Goal: Transaction & Acquisition: Book appointment/travel/reservation

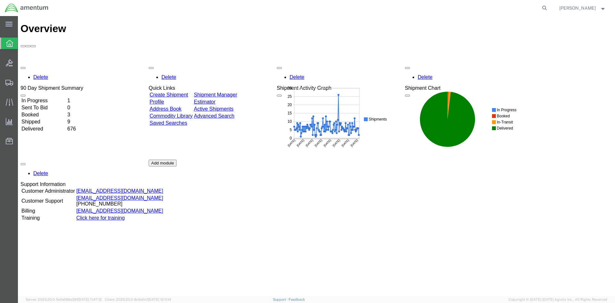
click at [172, 92] on link "Create Shipment" at bounding box center [169, 94] width 38 height 5
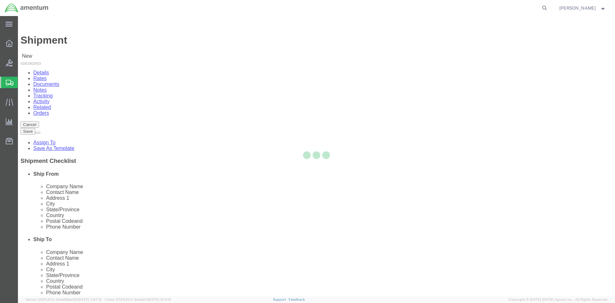
click at [136, 109] on div at bounding box center [316, 156] width 597 height 280
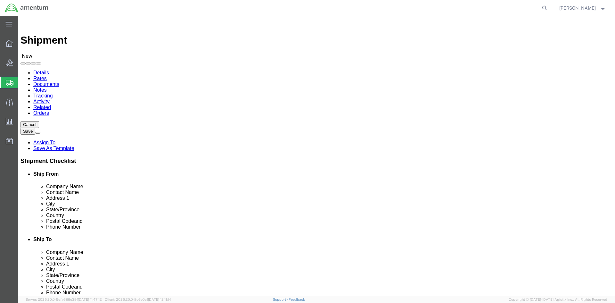
select select
select select "MYPROFILE"
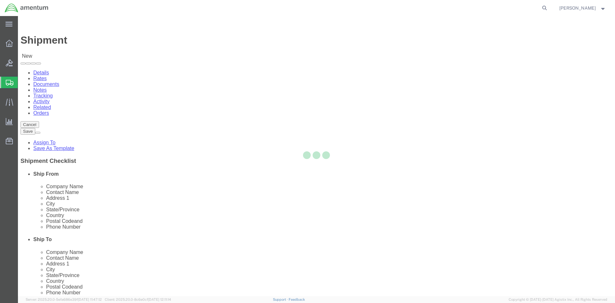
type input "Amentum Services, Inc."
type input "[PERSON_NAME]"
type input "Hangar 1002, [GEOGRAPHIC_DATA]"
type input "[GEOGRAPHIC_DATA]"
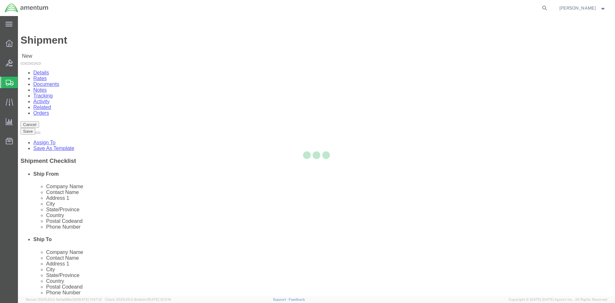
type input "32212"
type input "9049806801"
type input "[PERSON_NAME][EMAIL_ADDRESS][PERSON_NAME][DOMAIN_NAME]"
checkbox input "true"
select select "FL"
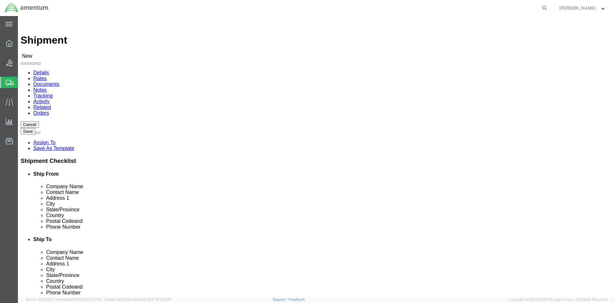
type input "EPR"
select select "49933"
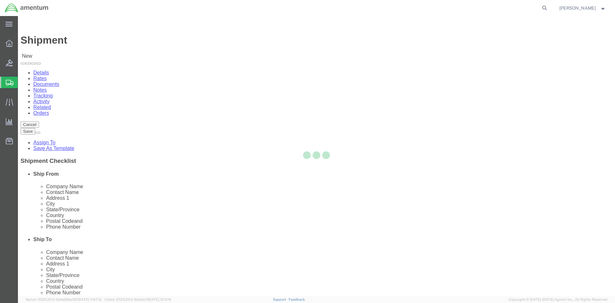
type input "Amentum Services, Inc"
type input "[PERSON_NAME]"
type input "[STREET_ADDRESS]"
type input "c/o Amentum Services, Inc."
type input "Aguadilla"
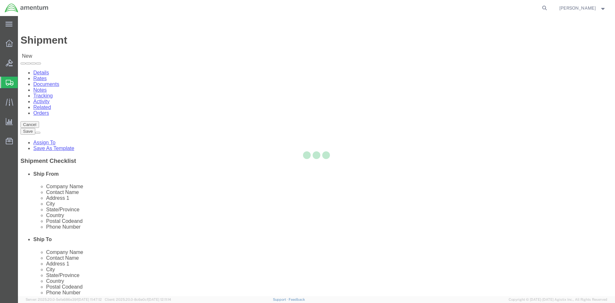
type input "00604"
type input "[PHONE_NUMBER]"
type input "[PERSON_NAME][EMAIL_ADDRESS][PERSON_NAME][DOMAIN_NAME]"
checkbox input "true"
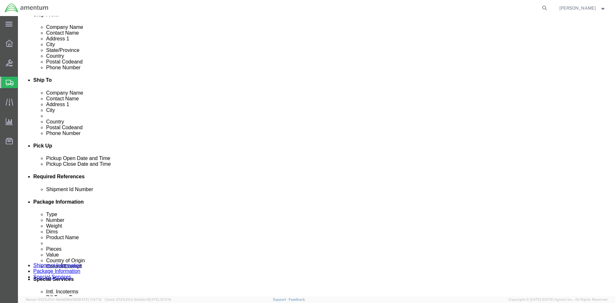
scroll to position [160, 0]
click div "[DATE] 8:00 AM"
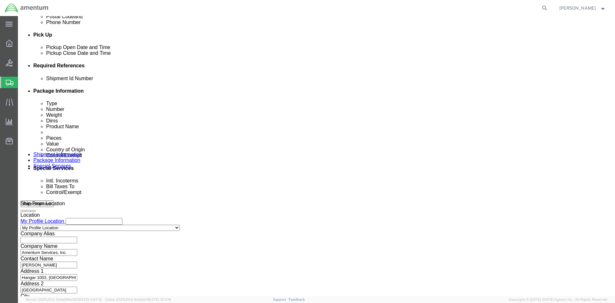
type input "9:00 AM"
click button "Apply"
click div "[DATE] 10:00 AM"
type input "3:00 PM"
drag, startPoint x: 202, startPoint y: 181, endPoint x: 197, endPoint y: 182, distance: 4.7
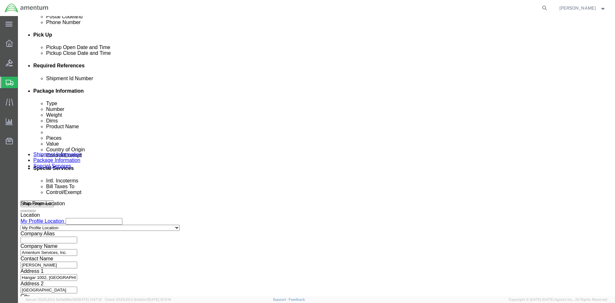
click button "Apply"
click select "Select Air Less than Truckload Multi-Leg Ocean Freight Rail Small Parcel Truckl…"
select select "SMAL"
click select "Select Air Less than Truckload Multi-Leg Ocean Freight Rail Small Parcel Truckl…"
click input "text"
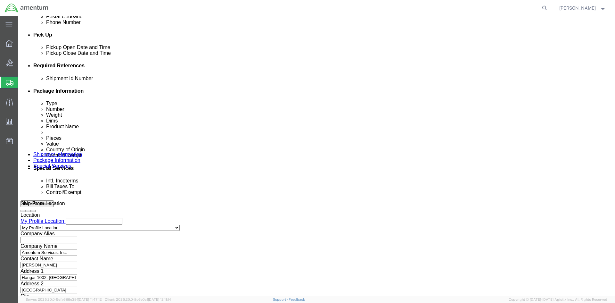
type input "5281EJA100T"
click button "Add reference"
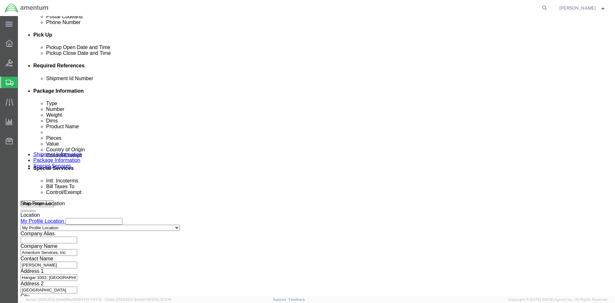
click select "Select Account Type Activity ID Airline Appointment Number ASN Batch Request # …"
select select "DEPT"
click select "Select Account Type Activity ID Airline Appointment Number ASN Batch Request # …"
drag, startPoint x: 247, startPoint y: 123, endPoint x: 239, endPoint y: 128, distance: 10.2
click input "text"
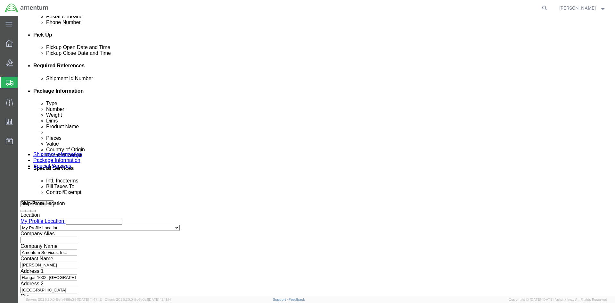
type input "CBP"
click select "Select Account Type Activity ID Airline Appointment Number ASN Batch Request # …"
select select "GLCD"
click select "Select Account Type Activity ID Airline Appointment Number ASN Batch Request # …"
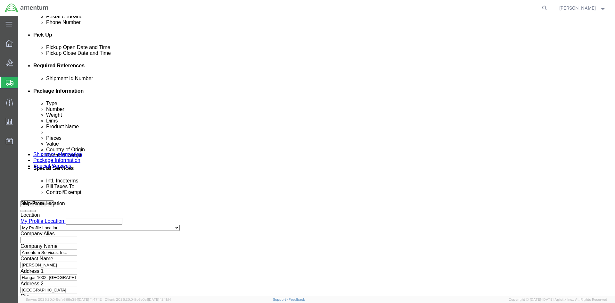
select select "PROJNUM"
click select "Select Account Type Activity ID Airline Appointment Number ASN Batch Request # …"
select select "CUSTREF"
click select "Select Account Type Activity ID Airline Appointment Number ASN Batch Request # …"
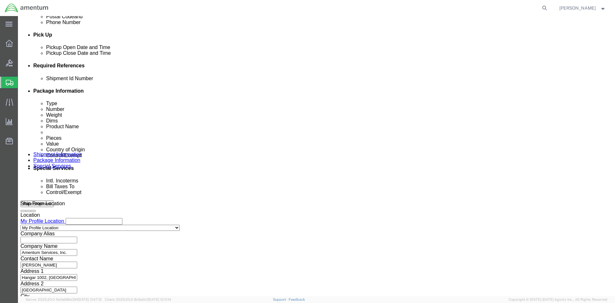
click input "text"
type input "TUBE ASSY."
click input "text"
paste input "6118.04.03.2219.000.EJA.0000"
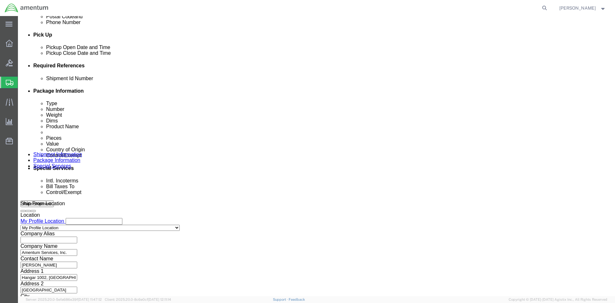
type input "6118.04.03.2219.000.EJA.0000"
paste input "6118.04.03.2219.000.EJA.0000"
type input "6118.04.03.2219.000.EJA.0000"
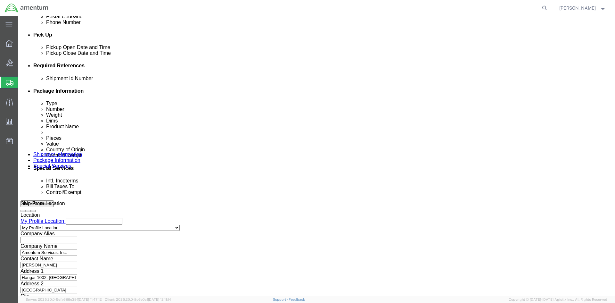
scroll to position [0, 0]
click button "Continue"
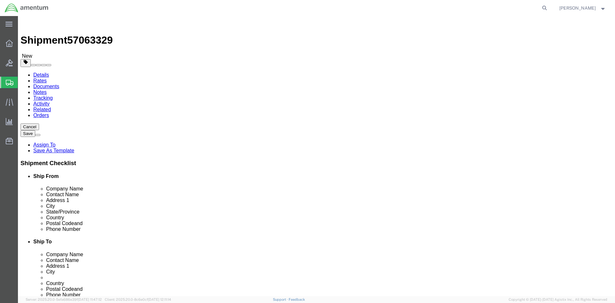
click select "Select Bale(s) Basket(s) Bolt(s) Bottle(s) Buckets Bulk Bundle(s) Can(s) Cardbo…"
select select "CBOX"
click select "Select Bale(s) Basket(s) Bolt(s) Bottle(s) Buckets Bulk Bundle(s) Can(s) Cardbo…"
click input "text"
type input "6"
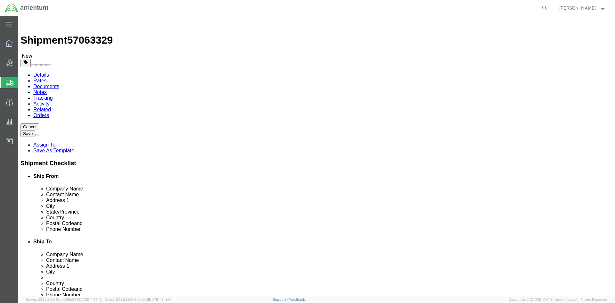
type input "6"
type input "30"
click input "0.00"
type input "6.00"
click link "Add Content"
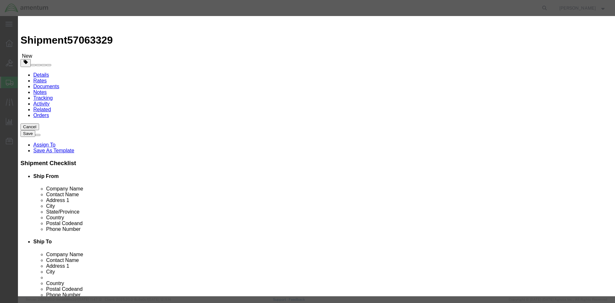
click input "text"
type input "4710011051392"
click input "text"
type input "TUBE ASSY."
type input "1"
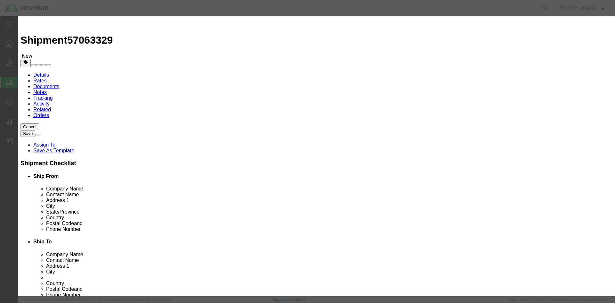
type input "100.00"
select select "USD"
select select "250"
type textarea "FRAGILE. HANDLE WITH CARE."
click select "Select Account Type Activity ID Airline Appointment Number ASN Batch Number Bil…"
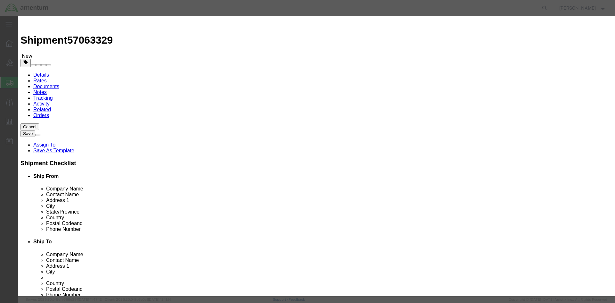
select select "GLCD"
click select "Select Account Type Activity ID Airline Appointment Number ASN Batch Number Bil…"
select select "PROJNUM"
click select "Select Account Type Activity ID Airline Appointment Number ASN Batch Number Bil…"
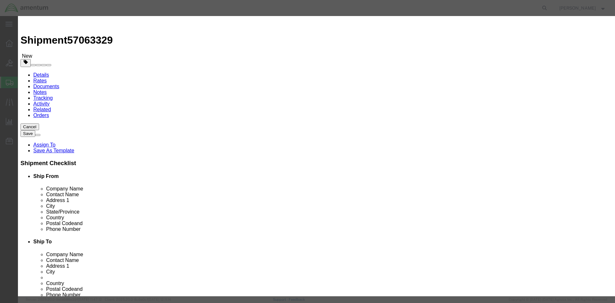
click input "text"
paste input "6118.04.03.2219.000.EJA.0000"
type input "6118.04.03.2219.000.EJA.0000"
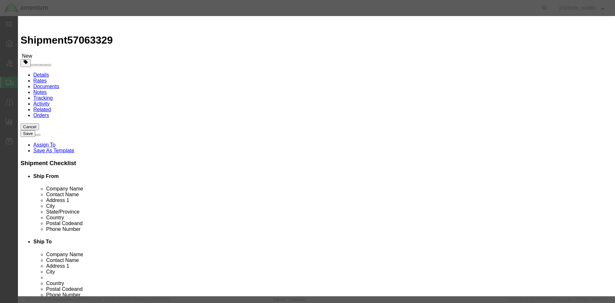
click input "text"
paste input "6118.04.03.2219.000.EJA.0000"
type input "6118.04.03.2219.000.EJA.0000"
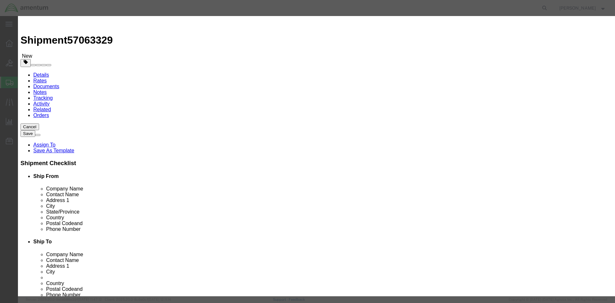
click input "text"
click select "Select [GEOGRAPHIC_DATA] [GEOGRAPHIC_DATA] [GEOGRAPHIC_DATA] [GEOGRAPHIC_DATA] …"
select select "US"
click select "Select [GEOGRAPHIC_DATA] [GEOGRAPHIC_DATA] [GEOGRAPHIC_DATA] [GEOGRAPHIC_DATA] …"
click button "Save & Close"
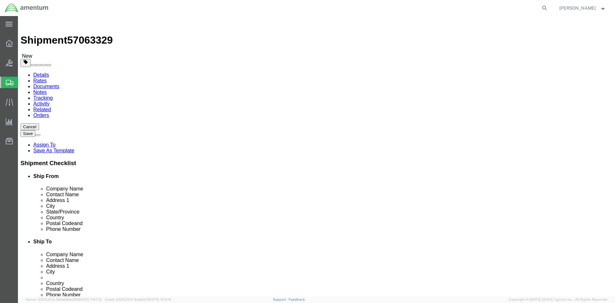
click button "Rate Shipment"
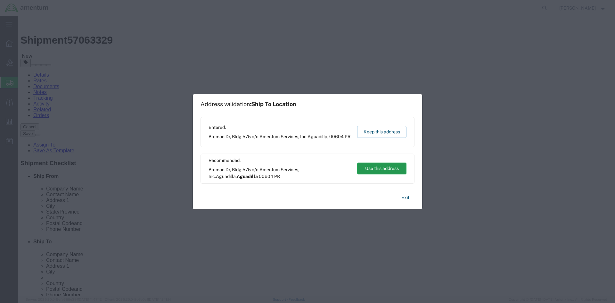
click at [379, 167] on button "Use this address" at bounding box center [381, 168] width 49 height 12
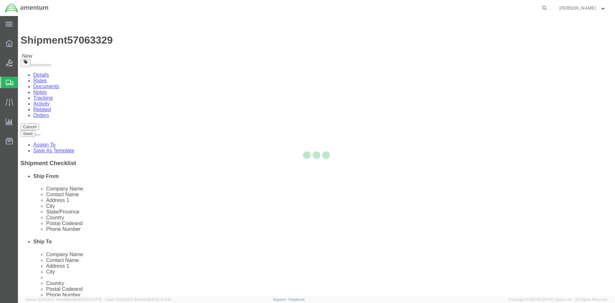
select select "CBOX"
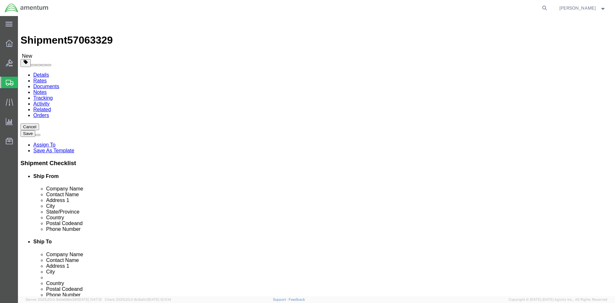
click label "Dimensions"
click div "Package Content # 1 1 x Cardboard Box(es) Package Type Select Bale(s) Basket(s)…"
click div
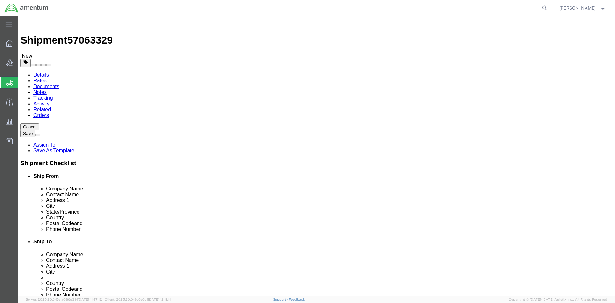
click li "Package 1, Content 1: Control/Exemption is required for US-Export Content types"
click div "Package Content # 1 1 x Cardboard Box(es) Package Type Select Bale(s) Basket(s)…"
click div
click dd "100.00 USD"
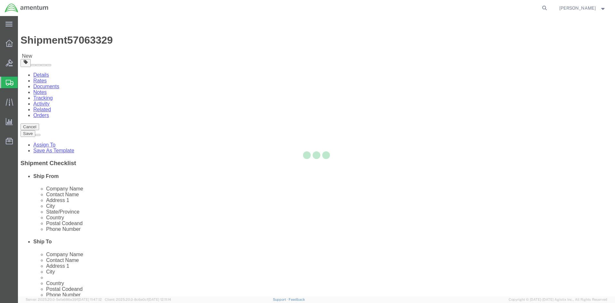
click at [101, 246] on div at bounding box center [316, 156] width 597 height 280
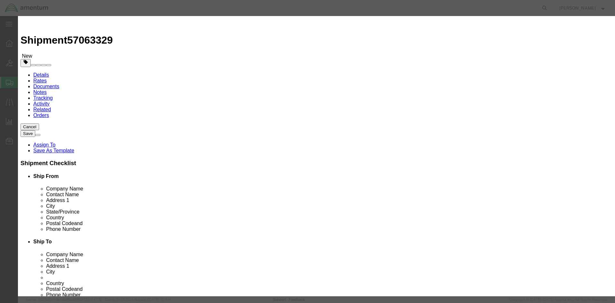
click select "Select ATF BIS DEA EPA FDA FTR ITAR OFAC Other (OPA)"
select select "FTR"
click select "Select ATF BIS DEA EPA FDA FTR ITAR OFAC Other (OPA)"
click select "Select 30.2(d)(2) 30.36 30.37(a) 30.37(f) 30.37(g) 30.37(h) 30.37(i) 30.37(j) 3…"
select select "30.37(a)"
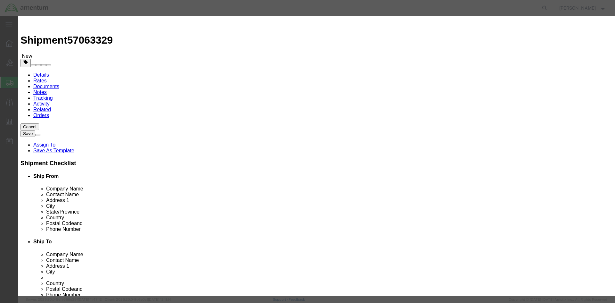
click select "Select 30.2(d)(2) 30.36 30.37(a) 30.37(f) 30.37(g) 30.37(h) 30.37(i) 30.37(j) 3…"
click button "Save & Close"
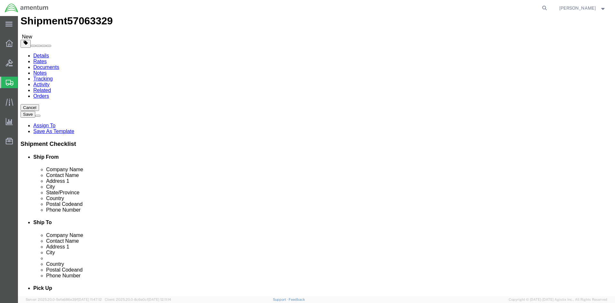
scroll to position [28, 0]
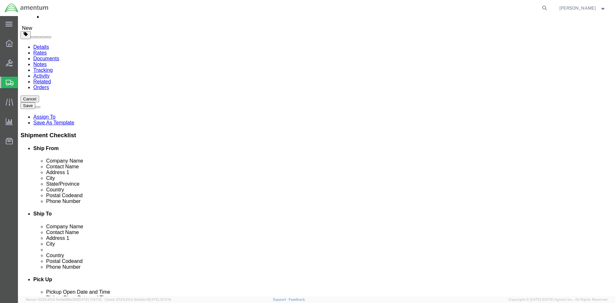
click button "Continue"
click div "Instructions"
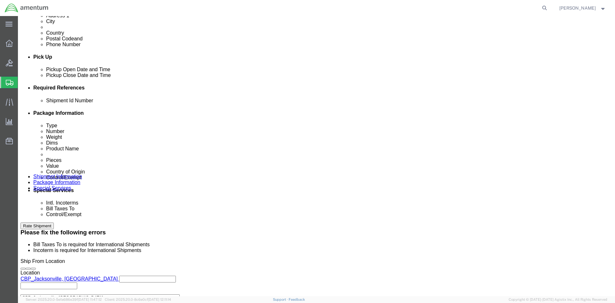
scroll to position [252, 0]
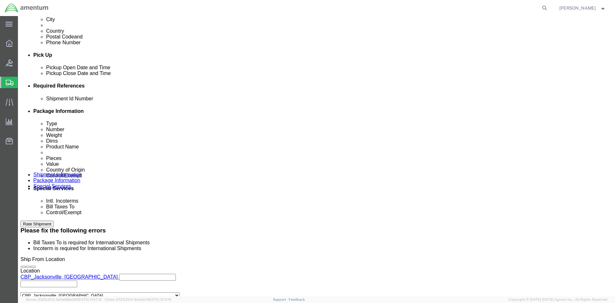
click select "Select Carriage Insurance Paid Carriage Paid To Cost and Freight Cost Insurance…"
select select "FOB"
click select "Select Carriage Insurance Paid Carriage Paid To Cost and Freight Cost Insurance…"
select select "RCPN"
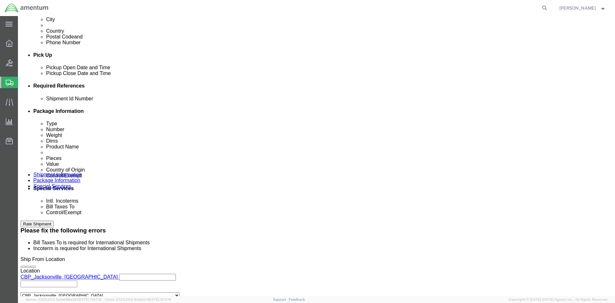
type input "Amentum Services, Inc"
type input "[STREET_ADDRESS]"
select select "PR"
select select
type input "[PHONE_NUMBER]"
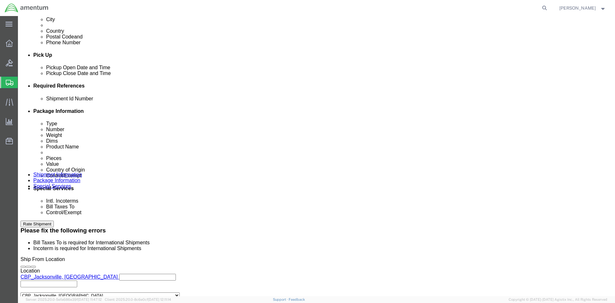
type input "[PERSON_NAME]"
type input "c/o Amentum Services, Inc."
type input "Aguadilla"
type input "00604"
type input "[US_EMPLOYER_IDENTIFICATION_NUMBER]"
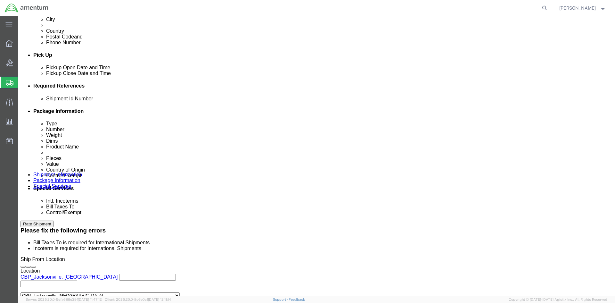
click select "Select Recipient Account Sender/Shipper Third Party Account"
select select "SHIP"
click select "Select Recipient Account Sender/Shipper Third Party Account"
select select "SHIP"
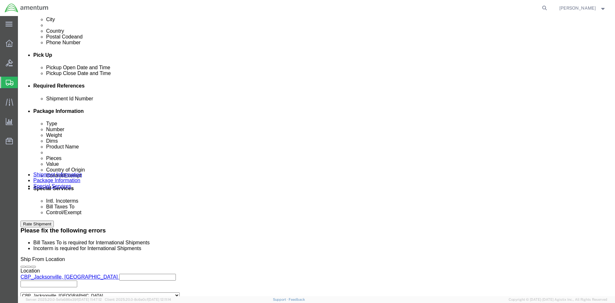
click select "Select Recipient Account Sender/Shipper Third Party Account"
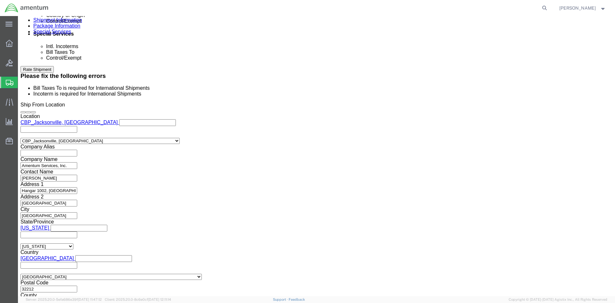
scroll to position [412, 0]
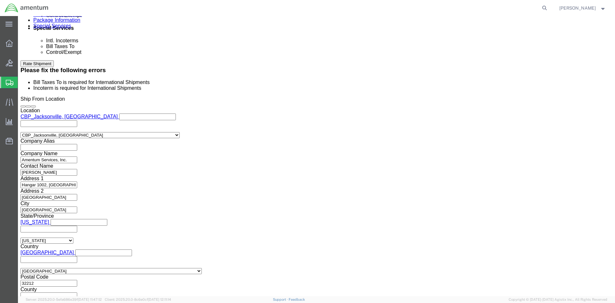
click select "Select ATF BIS DEA EPA FDA FTR ITAR OFAC Other (OPA)"
select select "FTR"
click select "Select ATF BIS DEA EPA FDA FTR ITAR OFAC Other (OPA)"
click select "Select 30.2(d)(2) 30.36 30.37(a) 30.37(f) 30.37(g) 30.37(h) 30.37(i) 30.37(j) 3…"
select select "30.37(a)"
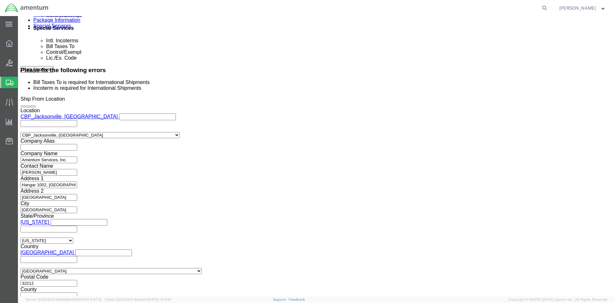
click select "Select 30.2(d)(2) 30.36 30.37(a) 30.37(f) 30.37(g) 30.37(h) 30.37(i) 30.37(j) 3…"
click label "EEI Information"
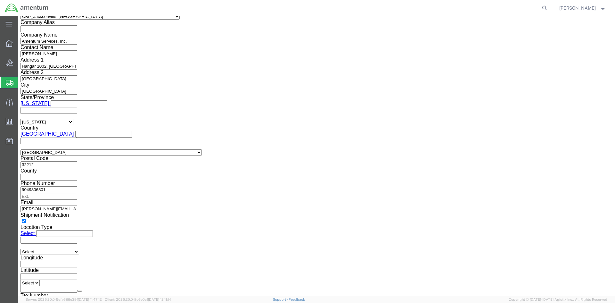
scroll to position [540, 0]
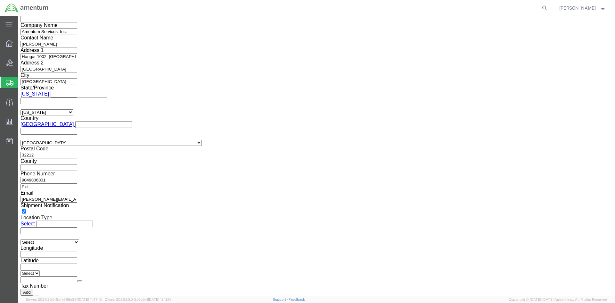
click button "Save"
drag, startPoint x: 540, startPoint y: 285, endPoint x: 523, endPoint y: 269, distance: 24.1
click button "Rate Shipment"
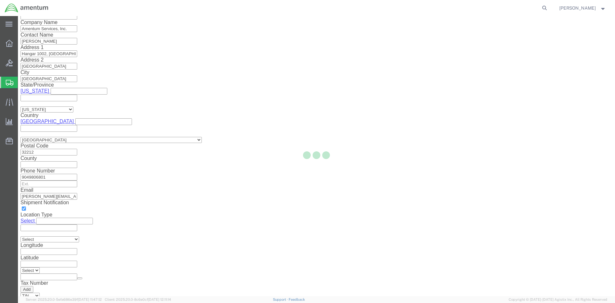
scroll to position [0, 0]
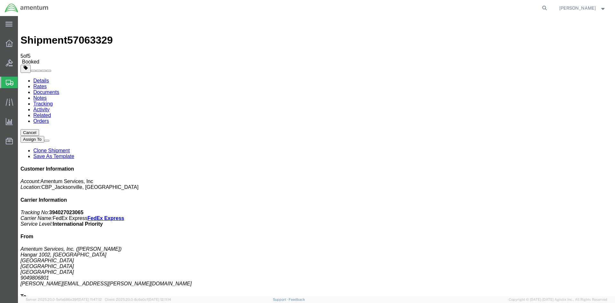
drag, startPoint x: 29, startPoint y: 98, endPoint x: 31, endPoint y: 106, distance: 8.5
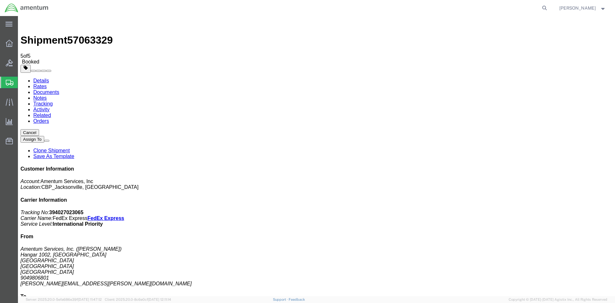
checkbox input "true"
select select "5"
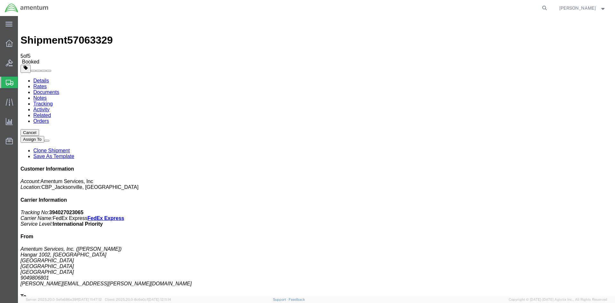
select select "2"
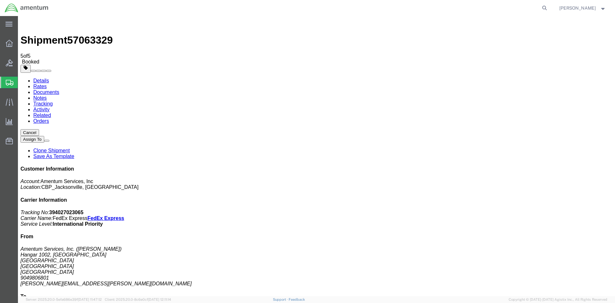
select select "3"
